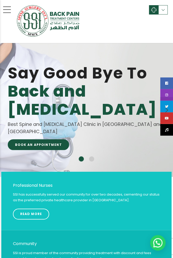
click at [6, 9] on link "menu trigger" at bounding box center [7, 9] width 8 height 6
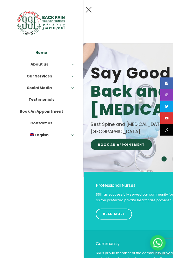
click at [26, 77] on link "Our Services" at bounding box center [39, 76] width 61 height 12
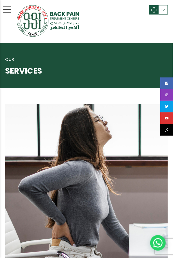
click at [7, 12] on link "menu trigger" at bounding box center [7, 9] width 8 height 6
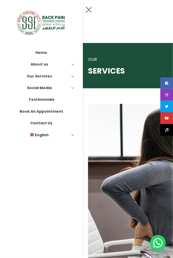
click at [33, 67] on link "About us" at bounding box center [39, 64] width 61 height 12
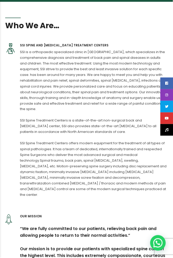
scroll to position [90, 0]
